Goal: Register for event/course

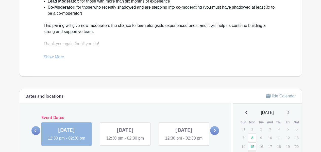
scroll to position [203, 0]
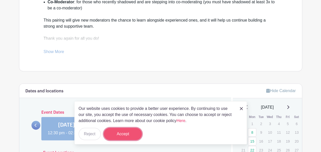
click at [123, 133] on button "Accept" at bounding box center [123, 134] width 38 height 12
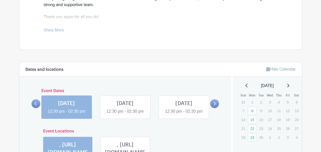
scroll to position [199, 0]
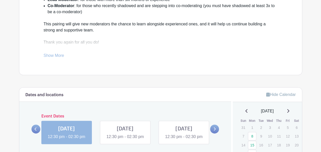
click at [66, 140] on link at bounding box center [66, 140] width 0 height 0
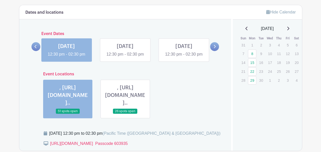
scroll to position [300, 0]
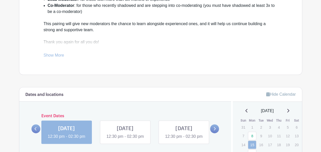
scroll to position [199, 0]
click at [125, 140] on link at bounding box center [125, 140] width 0 height 0
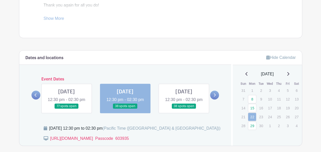
scroll to position [224, 0]
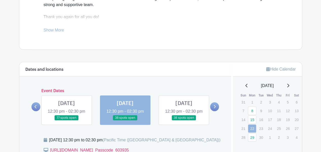
click at [183, 120] on link at bounding box center [183, 120] width 0 height 0
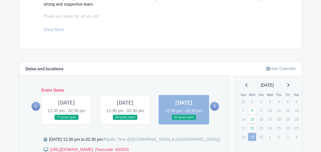
scroll to position [199, 0]
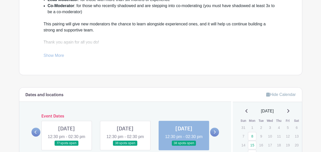
click at [216, 130] on icon at bounding box center [215, 131] width 2 height 3
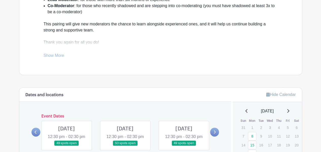
click at [66, 146] on link at bounding box center [66, 146] width 0 height 0
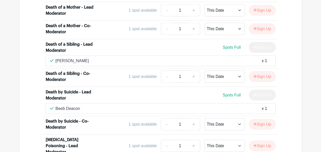
scroll to position [959, 0]
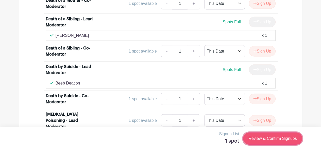
click at [272, 134] on link "Review & Confirm Signups" at bounding box center [272, 138] width 59 height 12
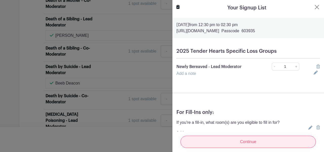
click at [246, 136] on input "Continue" at bounding box center [249, 142] width 136 height 12
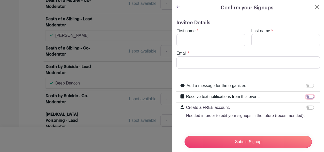
click at [309, 95] on input "Receive text notifications from this event." at bounding box center [310, 97] width 8 height 4
checkbox input "true"
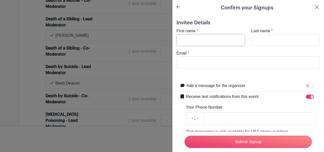
click at [189, 34] on input "First name" at bounding box center [211, 40] width 69 height 12
type input "[PERSON_NAME]"
type input "[EMAIL_ADDRESS][DOMAIN_NAME]"
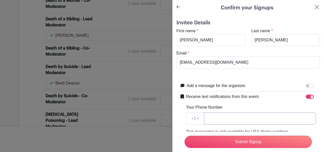
type input "8053680626"
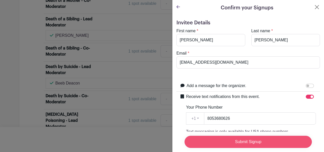
click at [257, 140] on input "Submit Signup" at bounding box center [248, 142] width 127 height 12
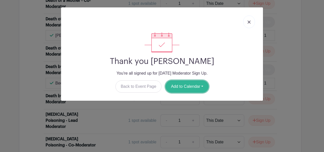
click at [182, 80] on button "Add to Calendar" at bounding box center [187, 86] width 43 height 12
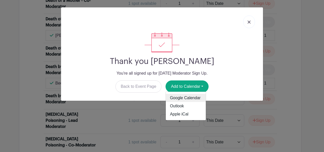
click at [177, 94] on link "Google Calendar" at bounding box center [186, 98] width 40 height 8
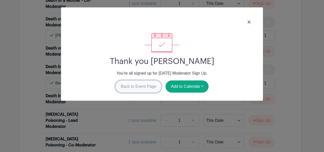
click at [147, 80] on link "Back to Event Page" at bounding box center [139, 86] width 46 height 12
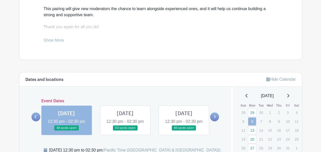
scroll to position [199, 0]
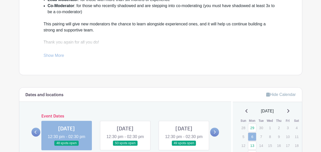
click at [125, 146] on link at bounding box center [125, 146] width 0 height 0
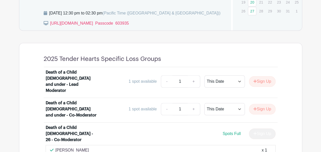
scroll to position [376, 0]
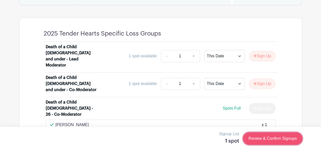
click at [279, 135] on link "Review & Confirm Signups" at bounding box center [272, 138] width 59 height 12
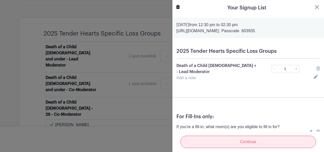
click at [247, 136] on input "Continue" at bounding box center [249, 142] width 136 height 12
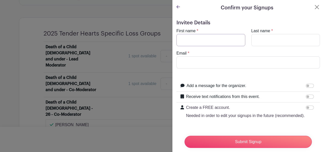
click at [198, 34] on input "First name" at bounding box center [211, 40] width 69 height 12
type input "[PERSON_NAME]"
type input "[EMAIL_ADDRESS][DOMAIN_NAME]"
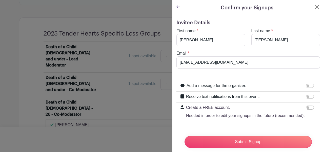
click at [310, 93] on div at bounding box center [311, 96] width 10 height 6
click at [308, 95] on input "Receive text notifications from this event." at bounding box center [310, 97] width 8 height 4
checkbox input "true"
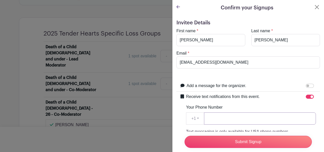
click at [212, 112] on input "Your Phone Number" at bounding box center [260, 118] width 112 height 12
type input "8053680626"
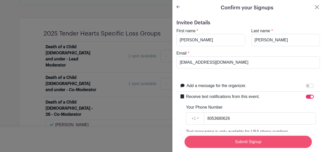
click at [241, 140] on input "Submit Signup" at bounding box center [248, 142] width 127 height 12
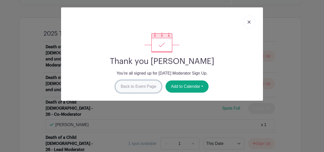
click at [149, 80] on link "Back to Event Page" at bounding box center [139, 86] width 46 height 12
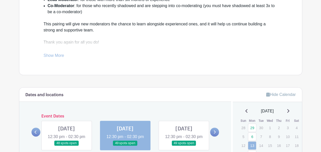
scroll to position [174, 0]
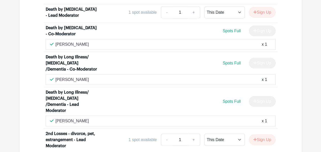
scroll to position [1086, 0]
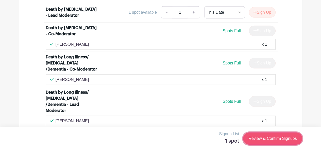
click at [275, 132] on link "Review & Confirm Signups" at bounding box center [272, 138] width 59 height 12
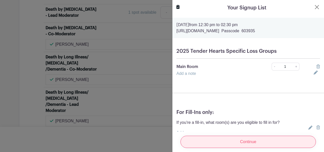
click at [256, 136] on input "Continue" at bounding box center [249, 142] width 136 height 12
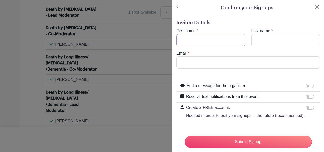
click at [189, 34] on input "First name" at bounding box center [211, 40] width 69 height 12
type input "[PERSON_NAME]"
type input "[EMAIL_ADDRESS][DOMAIN_NAME]"
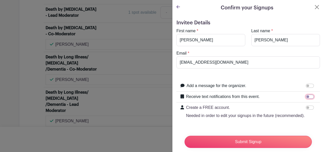
click at [311, 95] on input "Receive text notifications from this event." at bounding box center [310, 97] width 8 height 4
checkbox input "true"
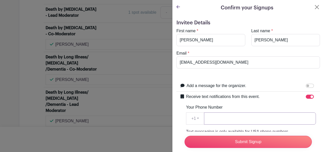
click at [213, 112] on input "Your Phone Number" at bounding box center [260, 118] width 112 height 12
type input "8053680626"
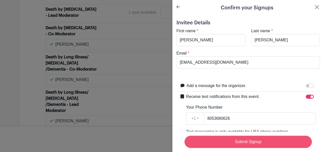
click at [233, 138] on input "Submit Signup" at bounding box center [248, 142] width 127 height 12
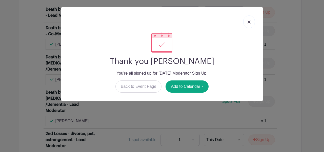
click at [251, 21] on img at bounding box center [249, 22] width 3 height 3
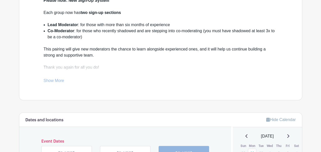
scroll to position [148, 0]
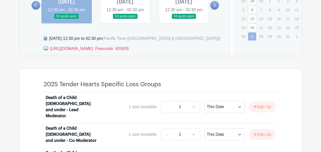
scroll to position [351, 0]
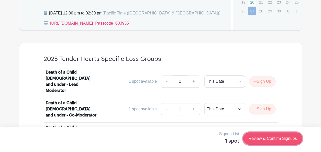
click at [283, 135] on link "Review & Confirm Signups" at bounding box center [272, 138] width 59 height 12
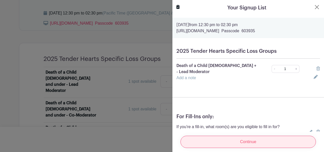
click at [271, 136] on input "Continue" at bounding box center [249, 142] width 136 height 12
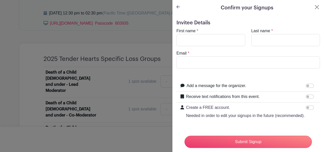
click at [312, 93] on div at bounding box center [311, 96] width 10 height 6
click at [306, 93] on div "Receive text notifications from this event." at bounding box center [251, 96] width 130 height 7
click at [307, 95] on input "Receive text notifications from this event." at bounding box center [310, 97] width 8 height 4
checkbox input "true"
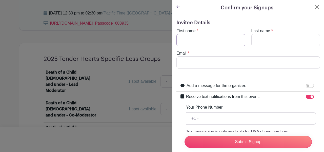
click at [185, 34] on input "First name" at bounding box center [211, 40] width 69 height 12
type input "[PERSON_NAME]"
type input "[EMAIL_ADDRESS][DOMAIN_NAME]"
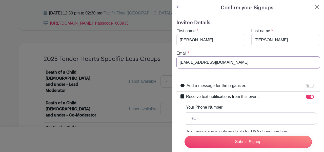
type input "8053680626"
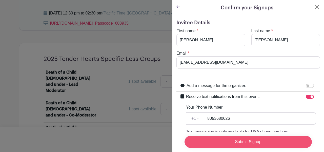
click at [223, 136] on input "Submit Signup" at bounding box center [248, 142] width 127 height 12
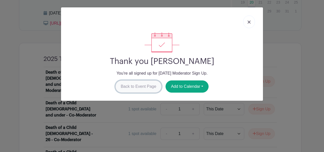
click at [146, 80] on link "Back to Event Page" at bounding box center [139, 86] width 46 height 12
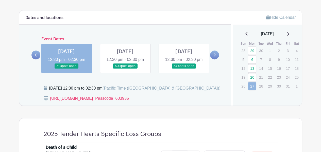
scroll to position [199, 0]
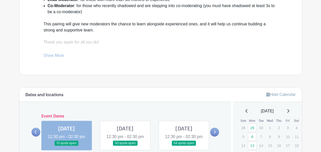
click at [117, 121] on div "[DATE] 12:30 pm - 02:30 pm 50 spots open" at bounding box center [125, 135] width 50 height 29
click at [125, 146] on link at bounding box center [125, 146] width 0 height 0
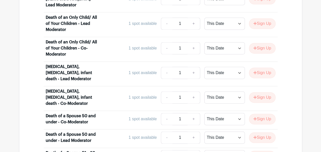
scroll to position [655, 0]
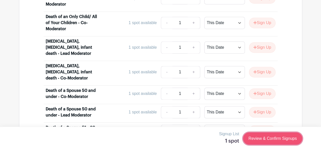
click at [281, 133] on link "Review & Confirm Signups" at bounding box center [272, 138] width 59 height 12
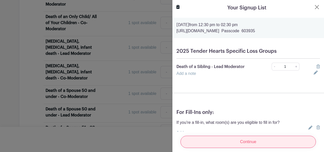
click at [261, 136] on input "Continue" at bounding box center [249, 142] width 136 height 12
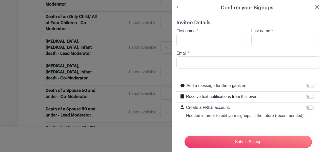
click at [310, 93] on div at bounding box center [311, 96] width 10 height 6
click at [308, 95] on input "Receive text notifications from this event." at bounding box center [310, 97] width 8 height 4
checkbox input "true"
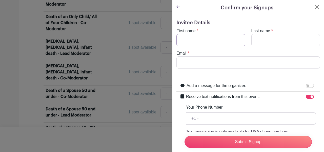
click at [196, 34] on input "First name" at bounding box center [211, 40] width 69 height 12
type input "[PERSON_NAME]"
type input "[EMAIL_ADDRESS][DOMAIN_NAME]"
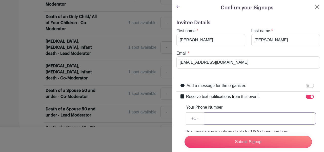
type input "8053680626"
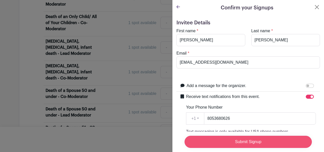
click at [211, 138] on input "Submit Signup" at bounding box center [248, 142] width 127 height 12
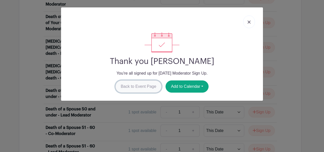
click at [145, 80] on link "Back to Event Page" at bounding box center [139, 86] width 46 height 12
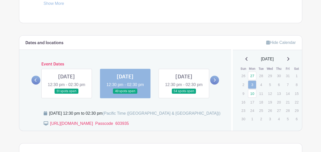
scroll to position [174, 0]
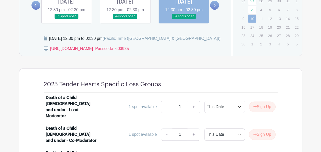
scroll to position [351, 0]
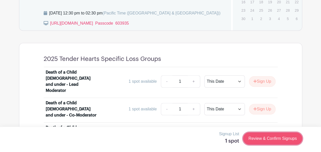
click at [280, 136] on link "Review & Confirm Signups" at bounding box center [272, 138] width 59 height 12
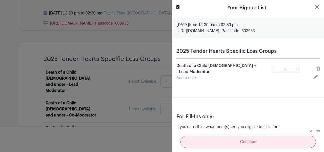
click at [255, 136] on input "Continue" at bounding box center [249, 142] width 136 height 12
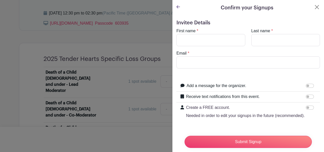
click at [309, 93] on div at bounding box center [311, 96] width 10 height 6
click at [308, 93] on div at bounding box center [311, 96] width 10 height 6
click at [309, 95] on input "Receive text notifications from this event." at bounding box center [310, 97] width 8 height 4
checkbox input "true"
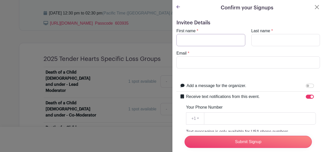
click at [215, 34] on input "First name" at bounding box center [211, 40] width 69 height 12
type input "[PERSON_NAME]"
type input "[EMAIL_ADDRESS][DOMAIN_NAME]"
type input "8053680626"
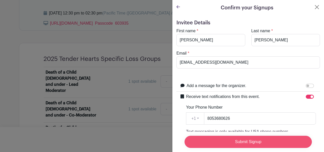
click at [225, 138] on input "Submit Signup" at bounding box center [248, 142] width 127 height 12
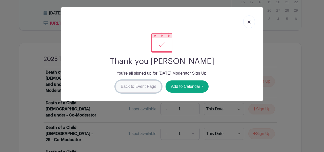
click at [144, 80] on link "Back to Event Page" at bounding box center [139, 86] width 46 height 12
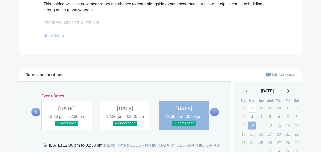
scroll to position [199, 0]
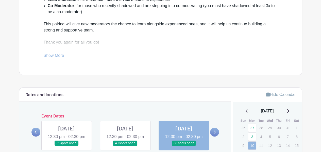
click at [215, 130] on icon at bounding box center [214, 132] width 2 height 4
click at [249, 150] on p "17" at bounding box center [252, 154] width 8 height 8
click at [251, 150] on p "17" at bounding box center [252, 154] width 8 height 8
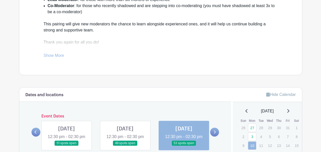
click at [219, 127] on link at bounding box center [214, 131] width 9 height 9
